Goal: Information Seeking & Learning: Learn about a topic

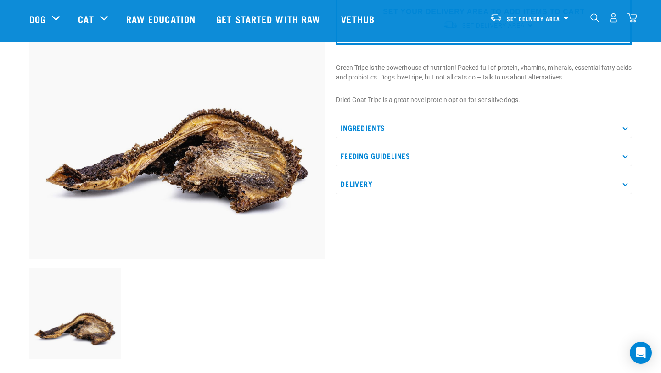
scroll to position [107, 0]
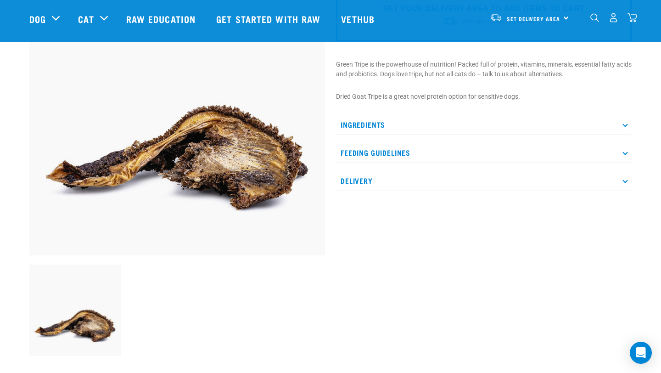
click at [391, 150] on p "Feeding Guidelines" at bounding box center [483, 152] width 295 height 21
click at [376, 144] on p "Feeding Guidelines" at bounding box center [483, 152] width 295 height 21
click at [367, 126] on p "Ingredients" at bounding box center [483, 124] width 295 height 21
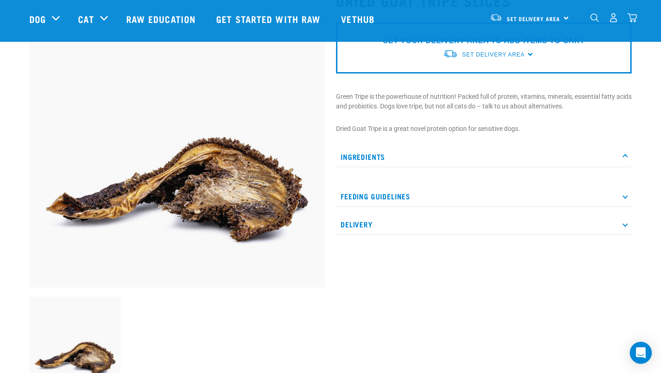
scroll to position [0, 0]
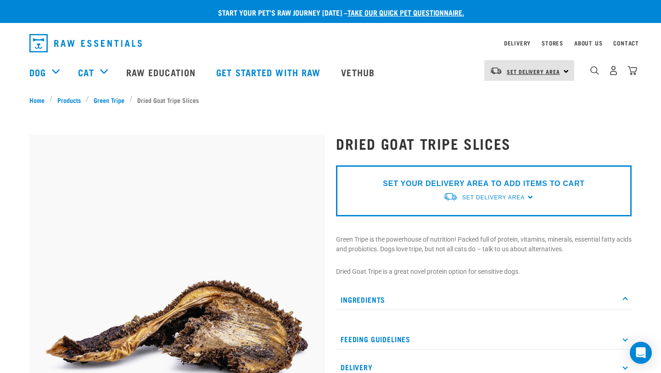
click at [539, 72] on span "Set Delivery Area" at bounding box center [533, 71] width 53 height 3
click at [521, 95] on link "[GEOGRAPHIC_DATA]" at bounding box center [528, 96] width 88 height 20
